Goal: Task Accomplishment & Management: Manage account settings

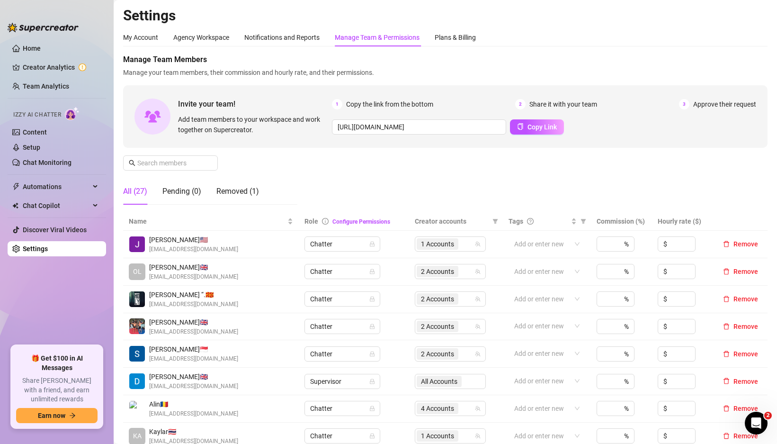
scroll to position [322, 0]
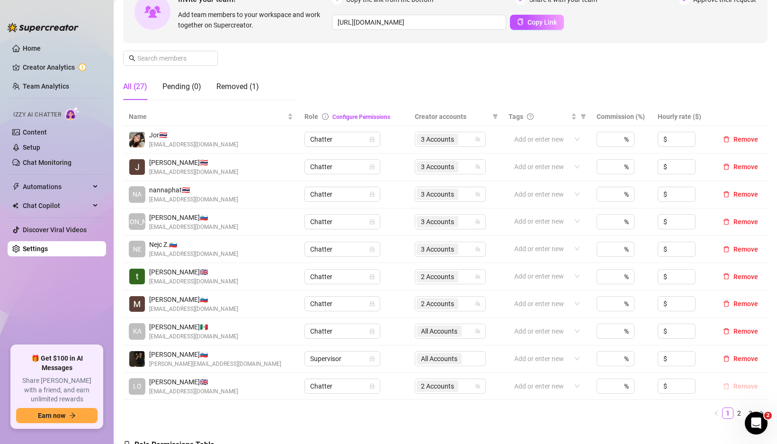
scroll to position [173, 0]
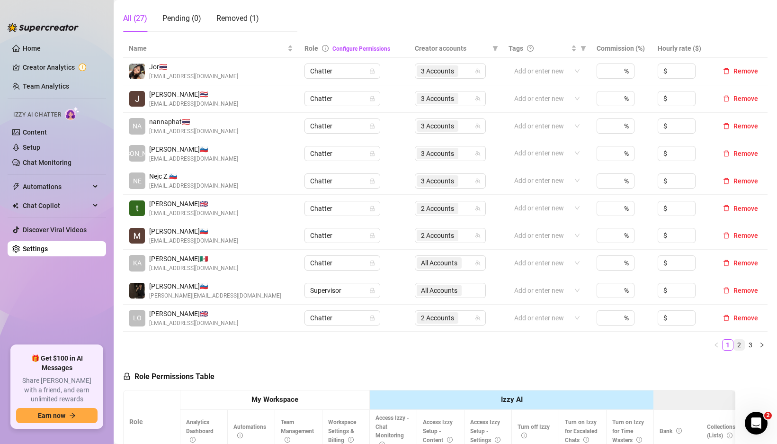
click at [734, 345] on link "2" at bounding box center [739, 345] width 10 height 10
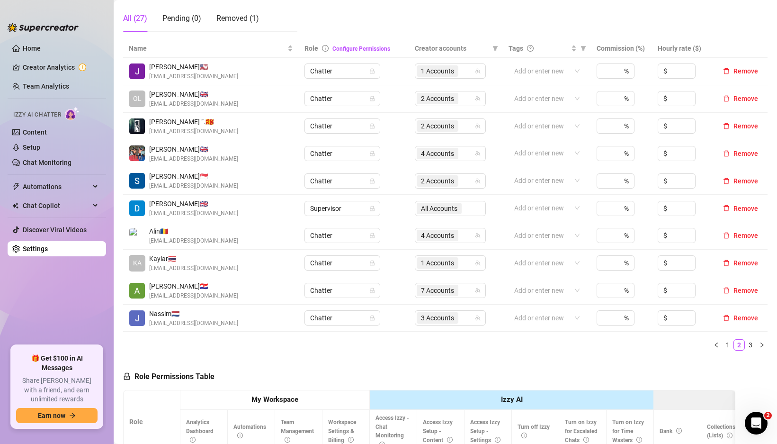
click at [136, 155] on img at bounding box center [137, 153] width 16 height 16
click at [136, 154] on img at bounding box center [137, 153] width 16 height 16
click at [462, 153] on div "4 Accounts" at bounding box center [445, 153] width 57 height 13
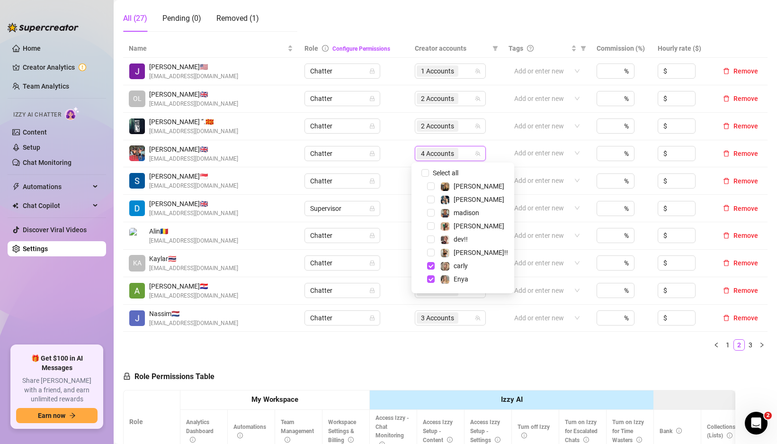
click at [275, 150] on div "[PERSON_NAME] 🇬🇧 [EMAIL_ADDRESS][DOMAIN_NAME]" at bounding box center [211, 153] width 164 height 19
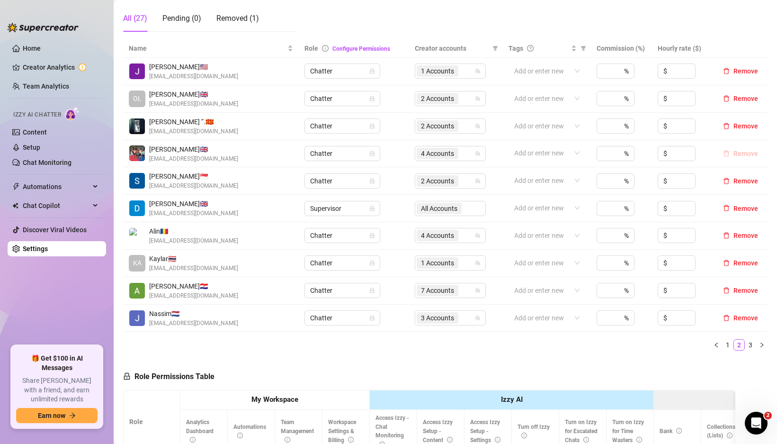
click at [726, 153] on button "Remove" at bounding box center [741, 153] width 43 height 11
